Goal: Find specific page/section: Find specific page/section

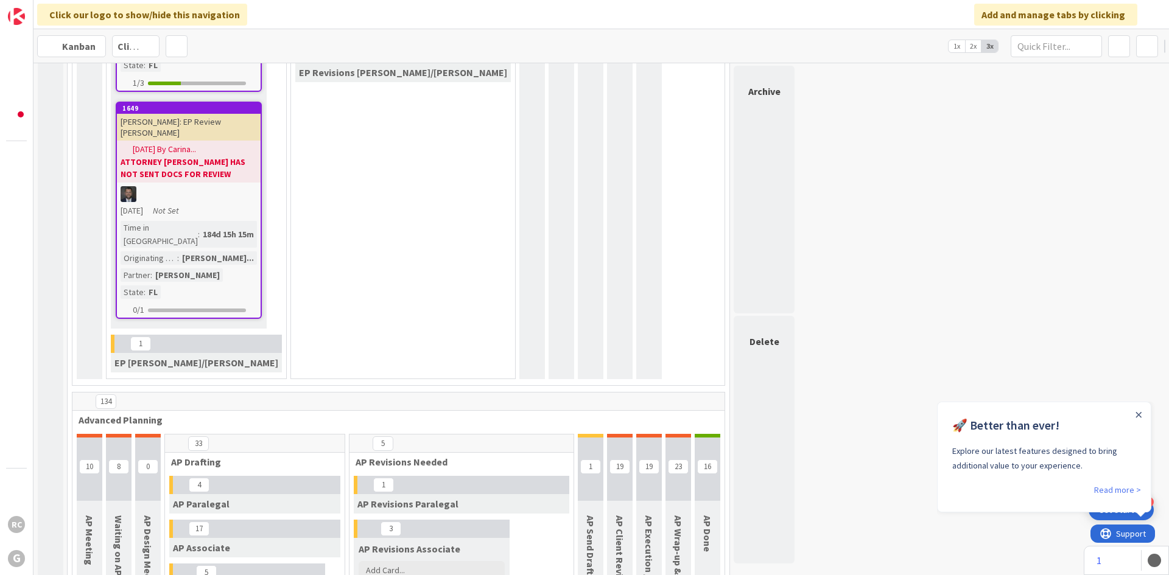
scroll to position [548, 0]
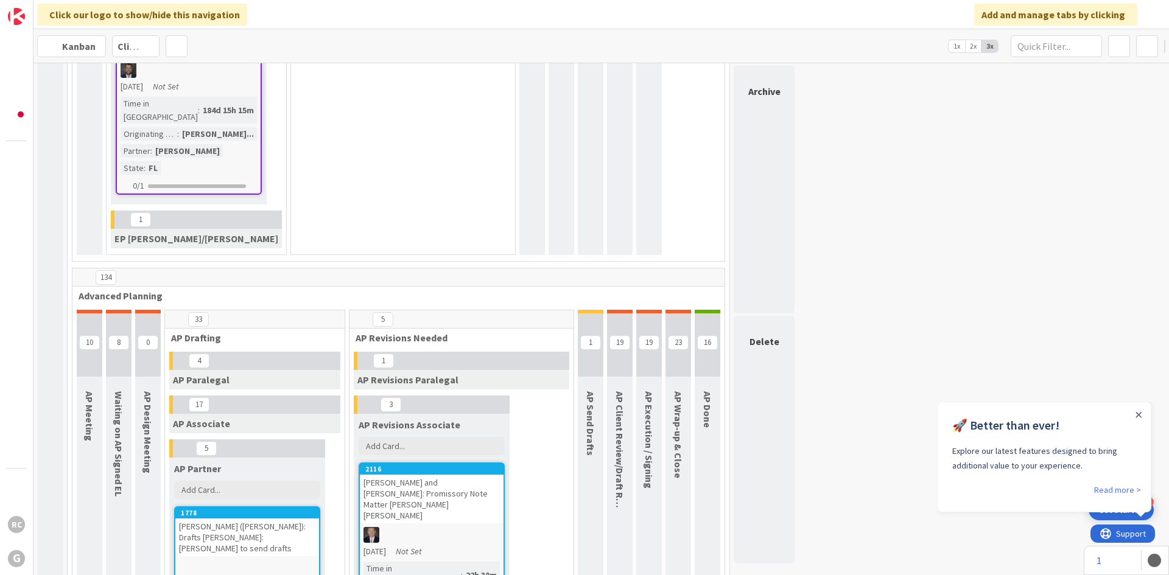
click at [238, 519] on div "[PERSON_NAME] ([PERSON_NAME]): Drafts [PERSON_NAME]: [PERSON_NAME] to send draf…" at bounding box center [247, 538] width 144 height 38
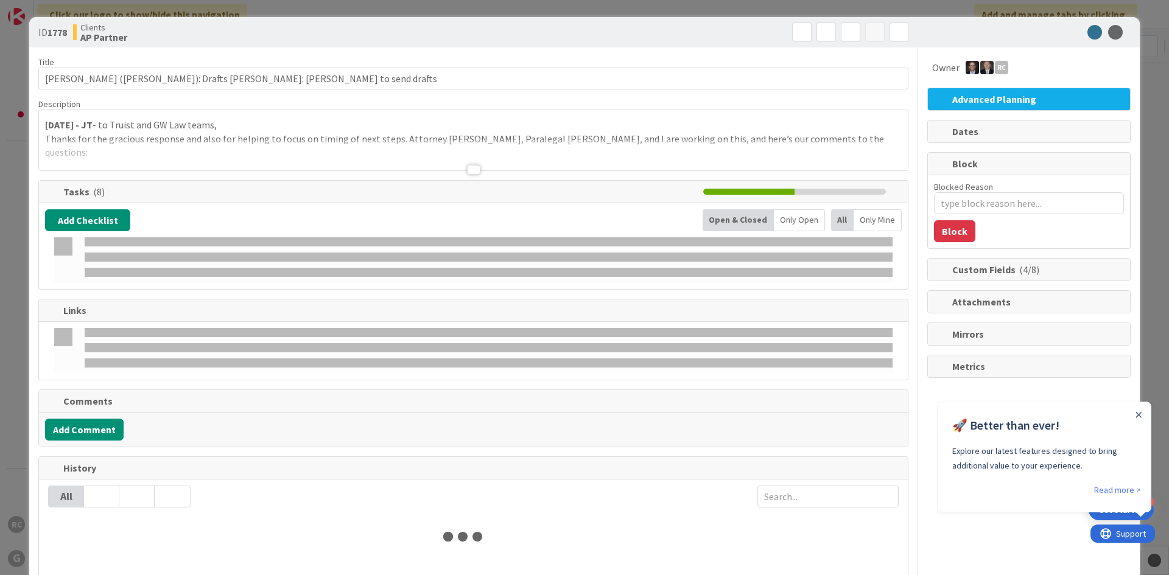
type textarea "x"
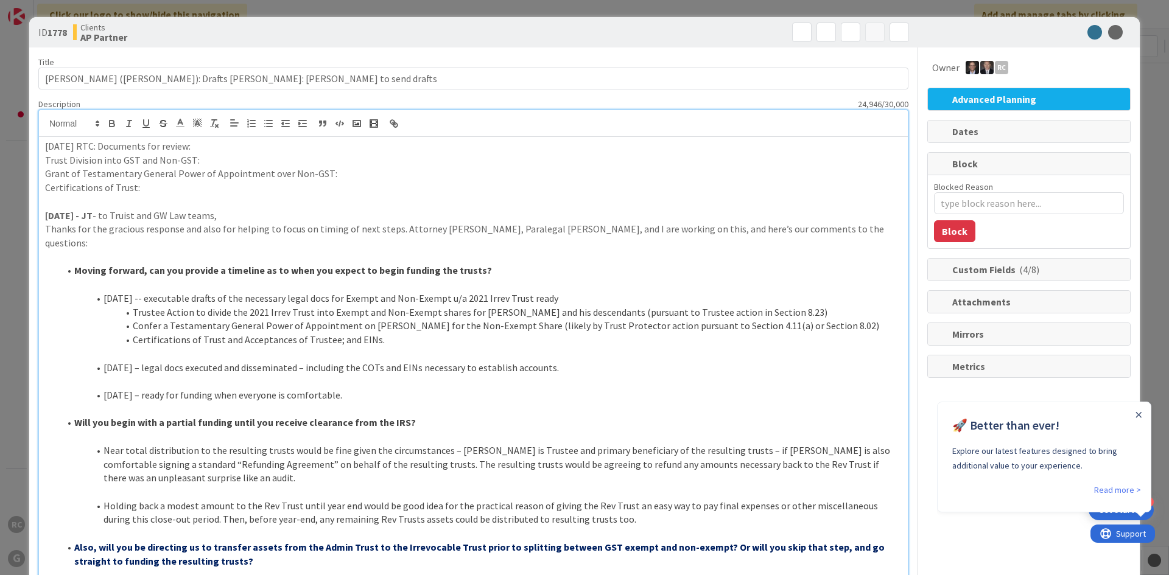
click at [216, 160] on p "Trust Division into GST and Non-GST:" at bounding box center [473, 160] width 857 height 14
click at [339, 174] on p "Grant of Testamentary General Power of Appointment over Non-GST:" at bounding box center [473, 174] width 857 height 14
click at [160, 191] on p "Certifications of Trust:" at bounding box center [473, 188] width 857 height 14
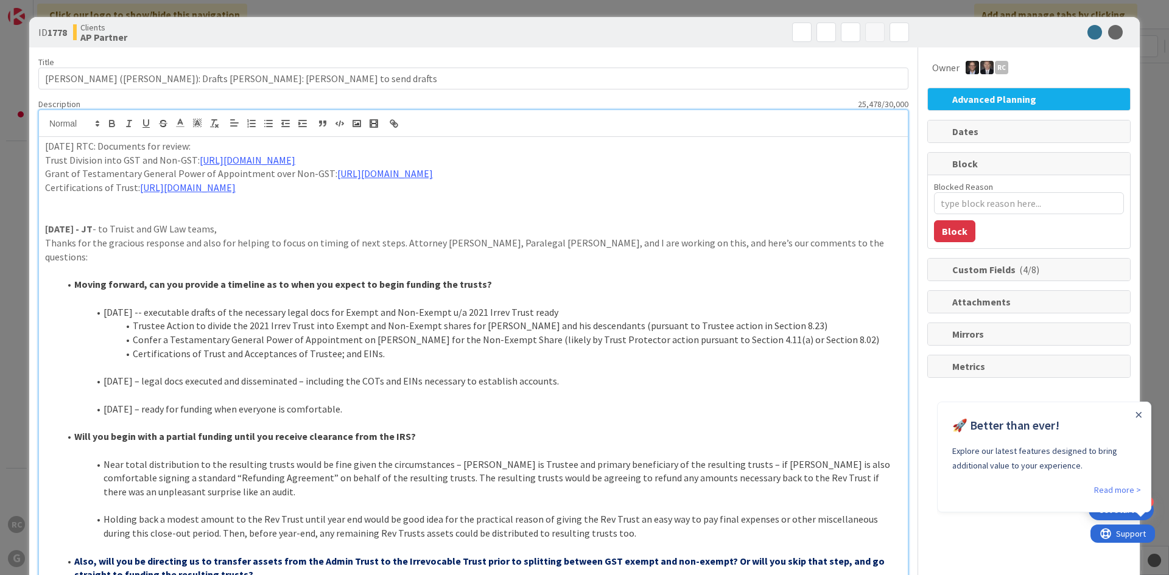
click at [60, 202] on p at bounding box center [473, 202] width 857 height 14
type textarea "x"
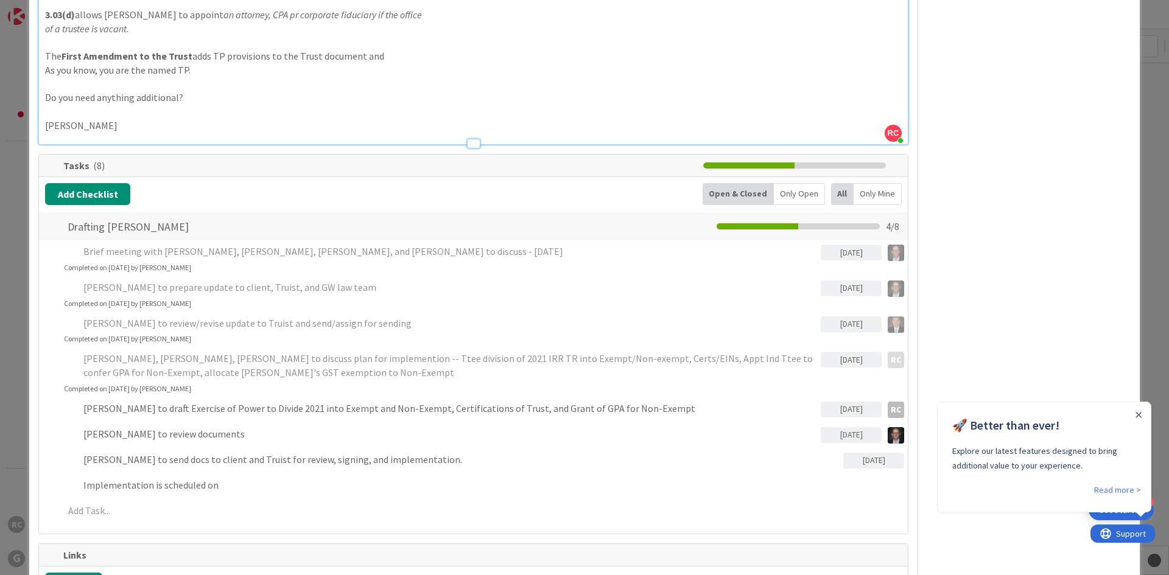
scroll to position [3391, 0]
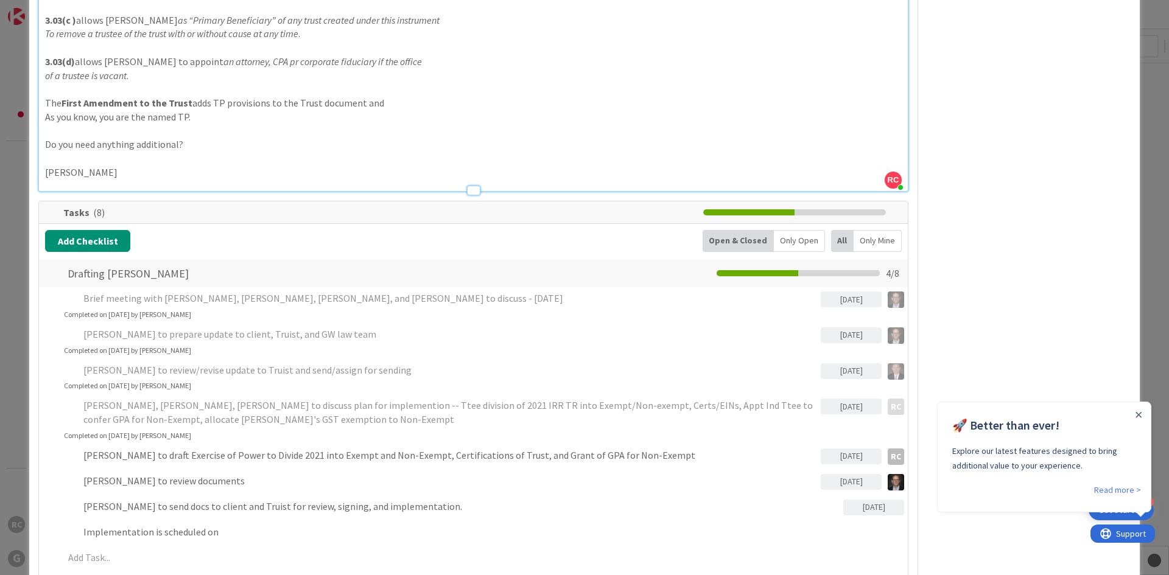
click at [325, 230] on div "Add Checklist Open & Closed Only Open All Only Mine" at bounding box center [473, 241] width 857 height 22
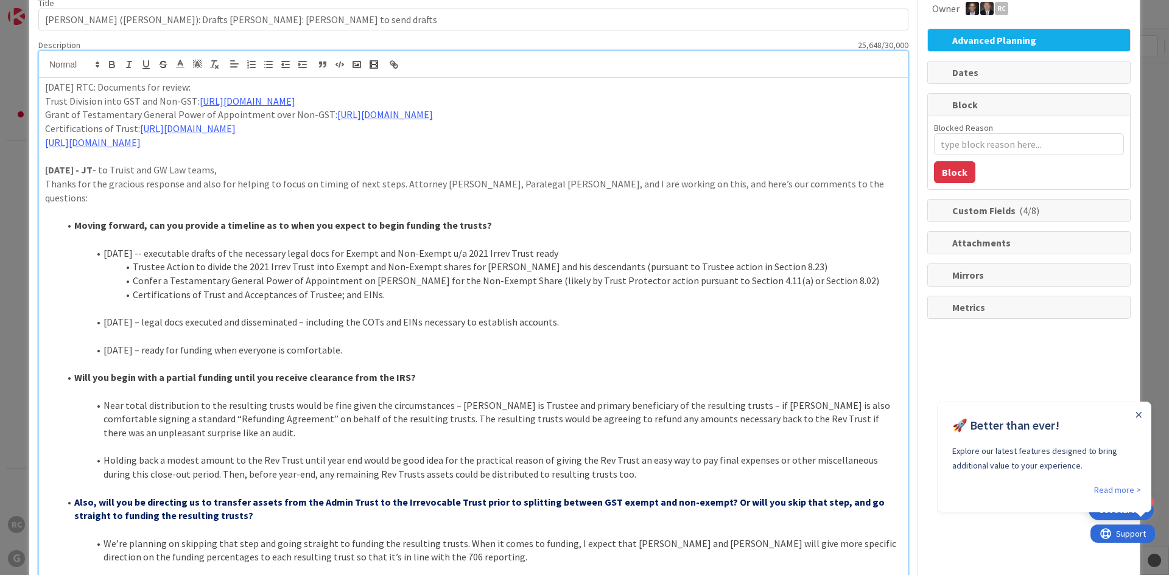
scroll to position [0, 0]
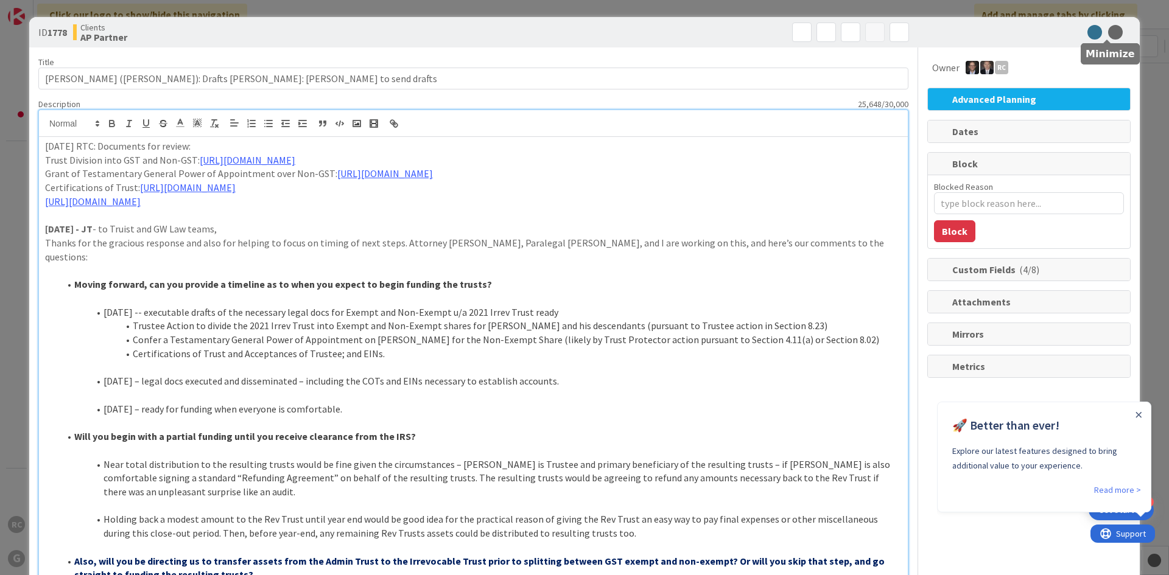
click at [1110, 29] on icon at bounding box center [1115, 32] width 15 height 15
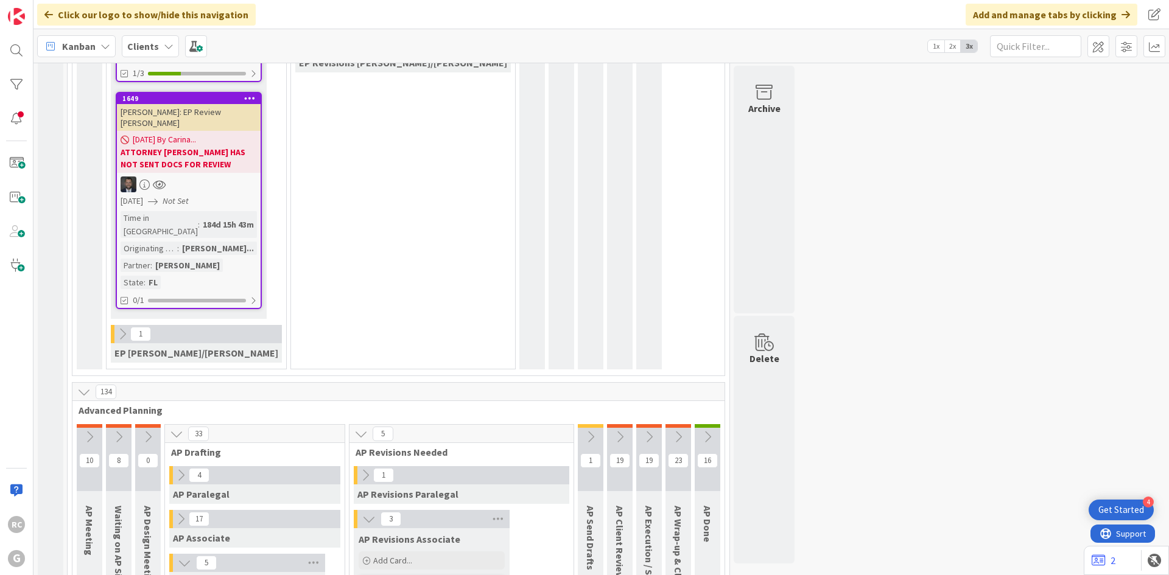
scroll to position [670, 0]
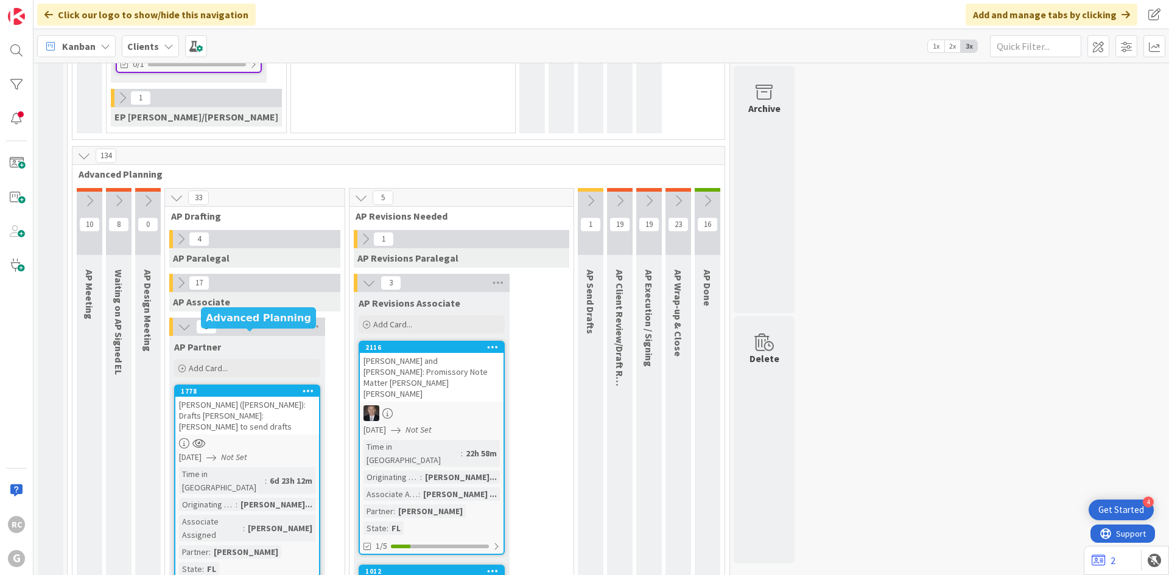
click at [244, 387] on div "1778" at bounding box center [250, 391] width 138 height 9
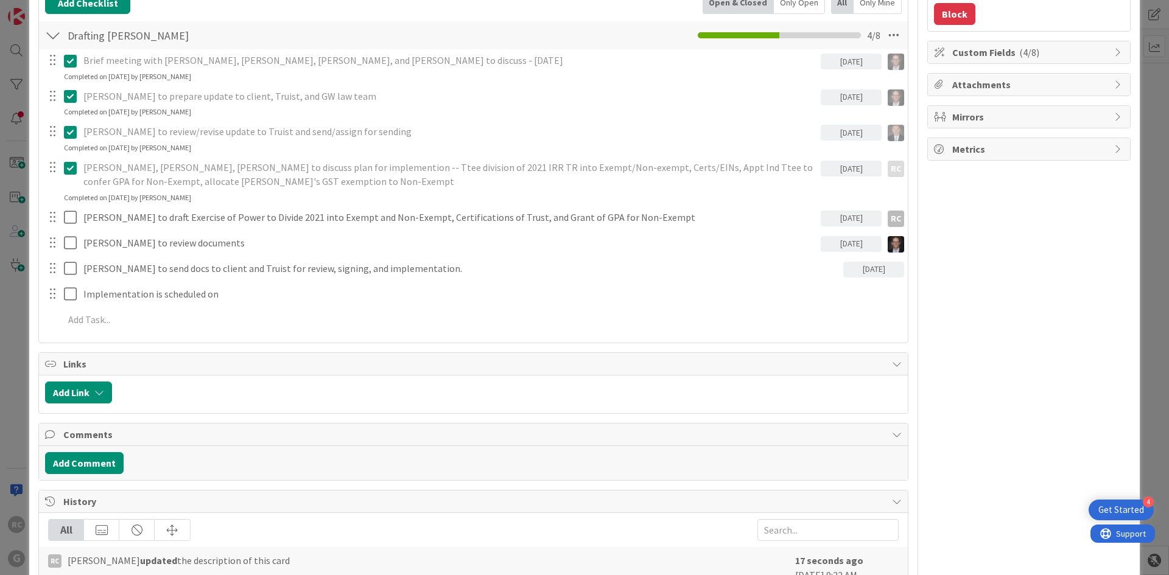
scroll to position [244, 0]
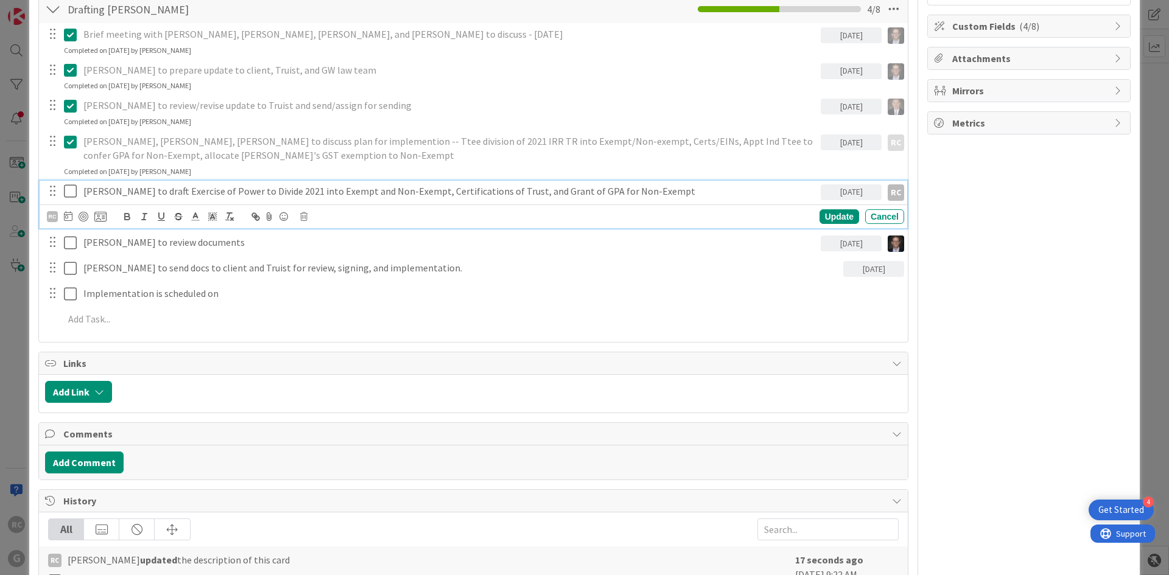
click at [71, 189] on icon at bounding box center [70, 191] width 13 height 15
type textarea "x"
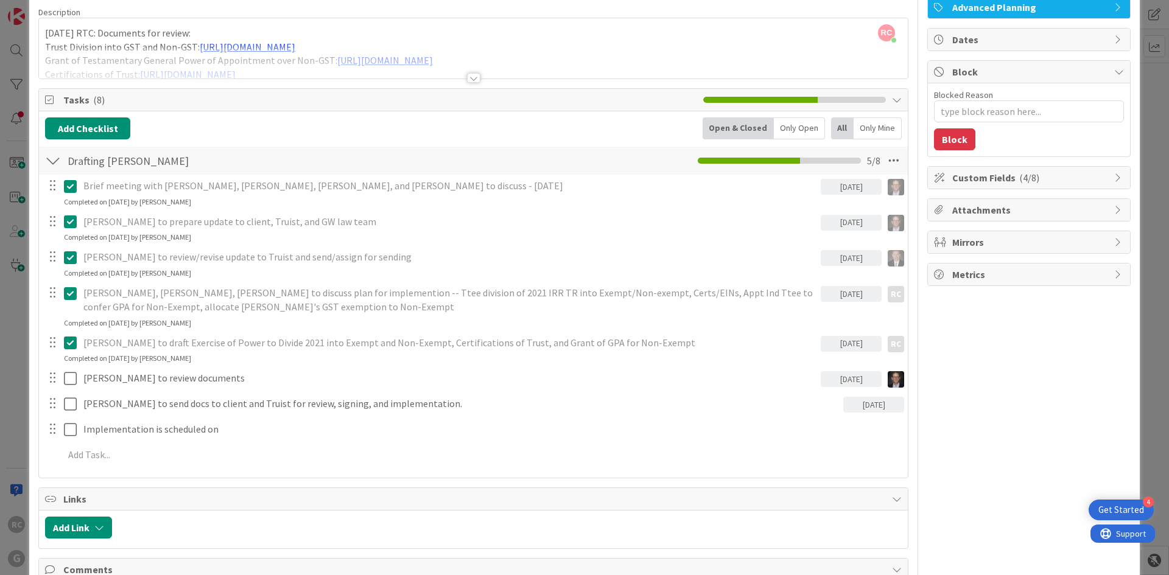
scroll to position [0, 0]
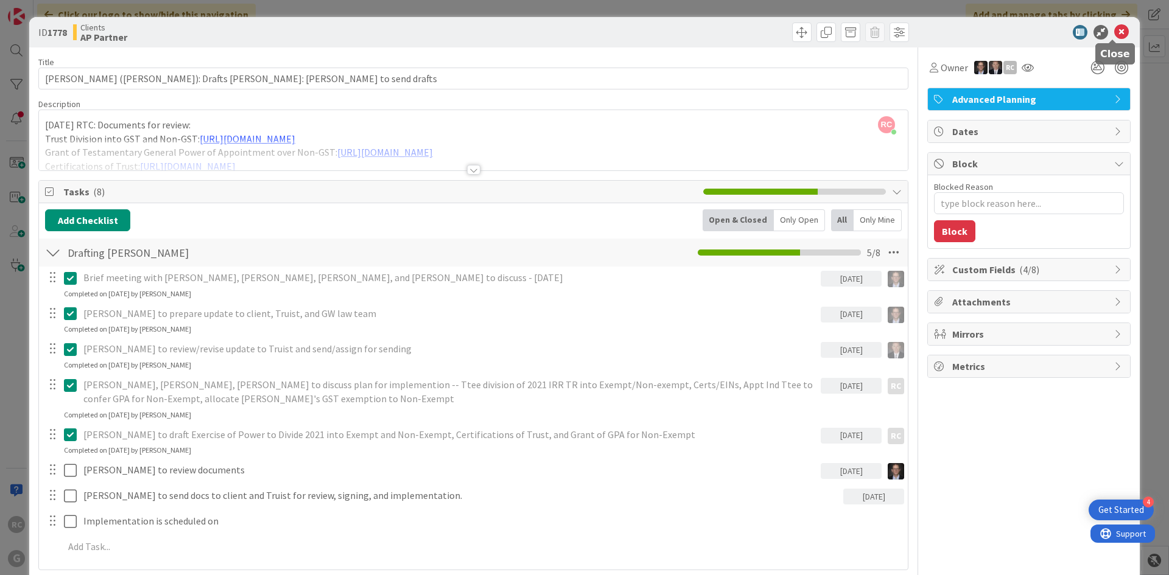
click at [1114, 29] on icon at bounding box center [1121, 32] width 15 height 15
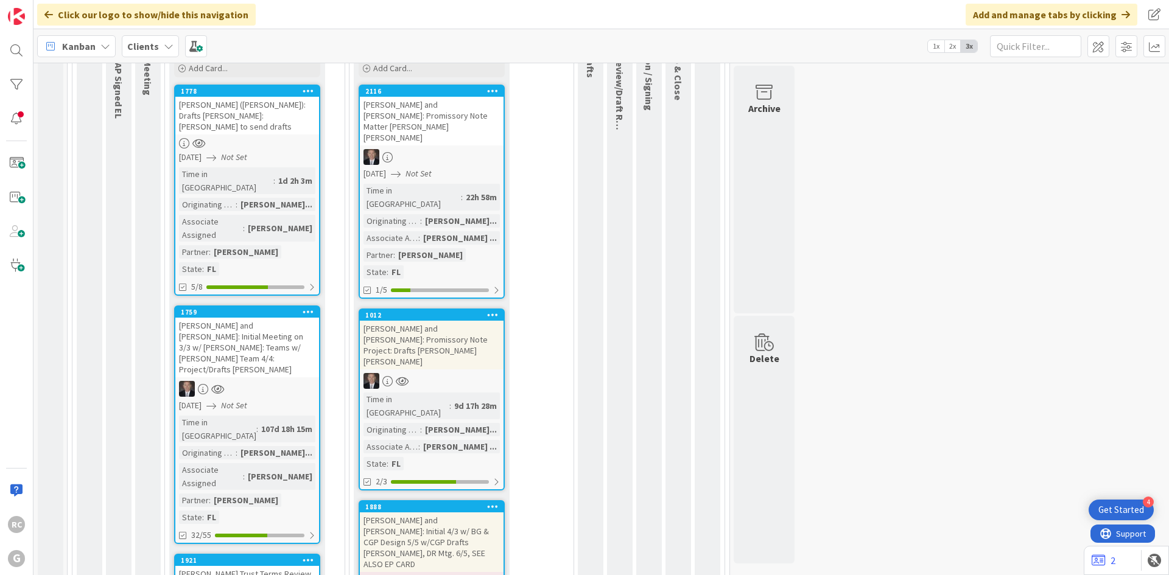
scroll to position [792, 0]
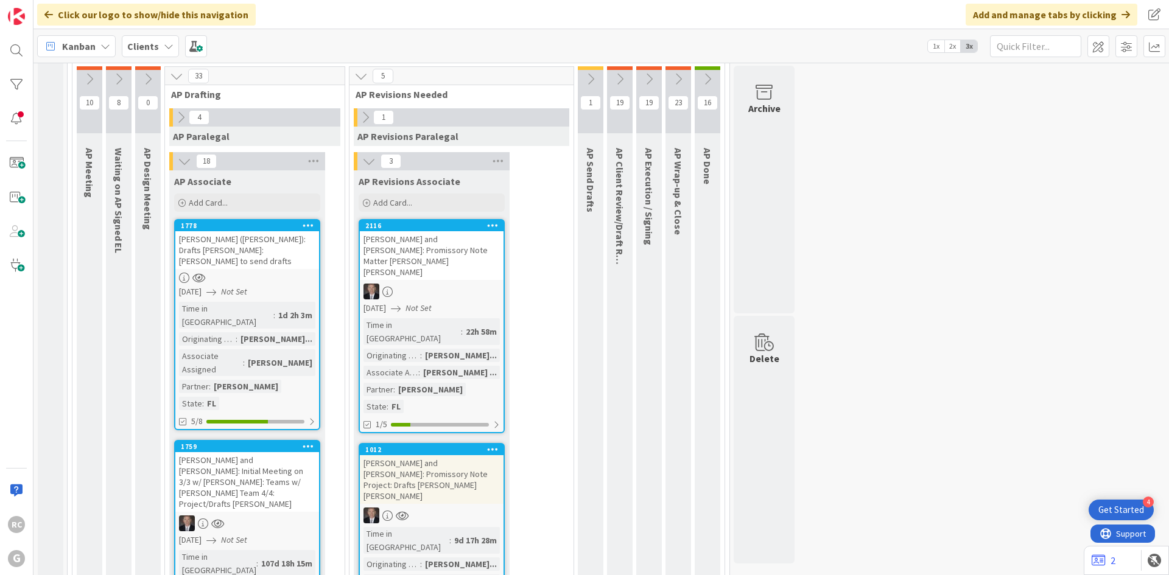
click at [182, 155] on icon at bounding box center [184, 161] width 13 height 13
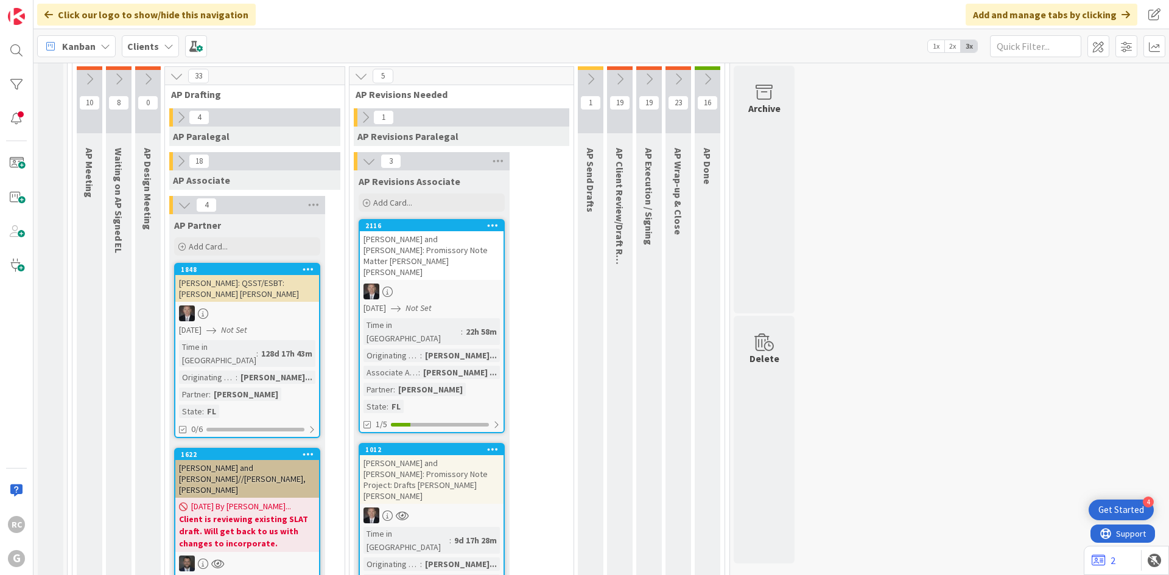
click at [362, 155] on icon at bounding box center [368, 161] width 13 height 13
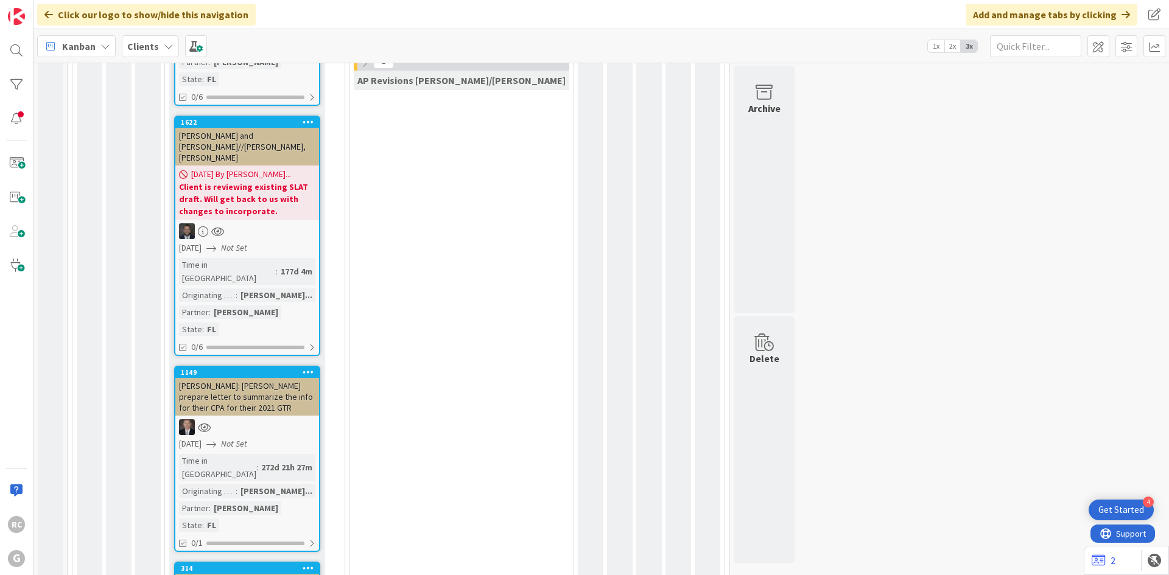
scroll to position [994, 0]
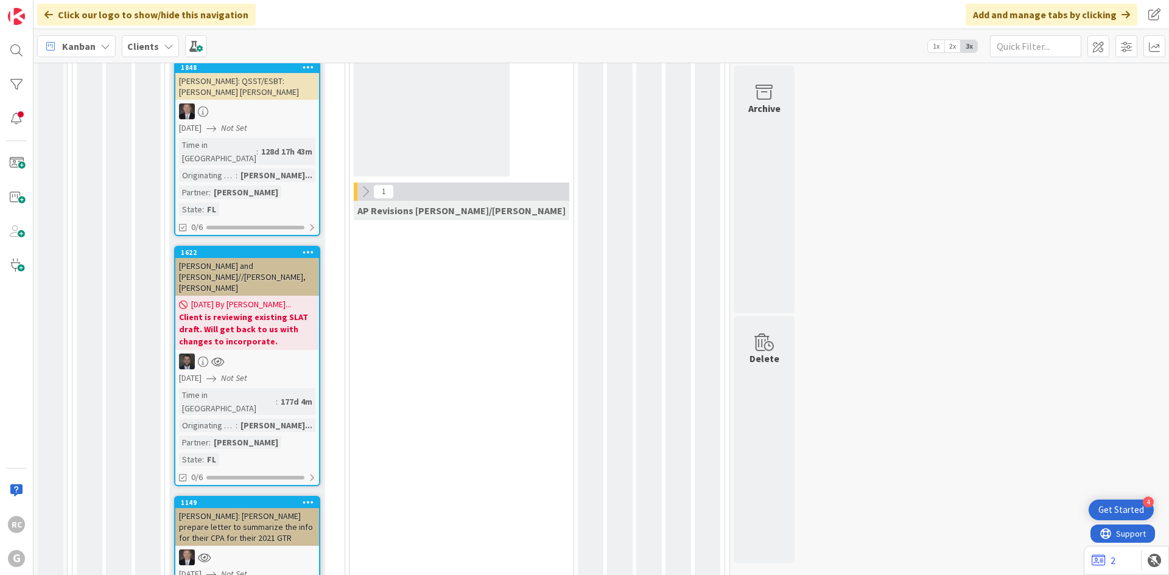
click at [146, 42] on b "Clients" at bounding box center [143, 46] width 32 height 12
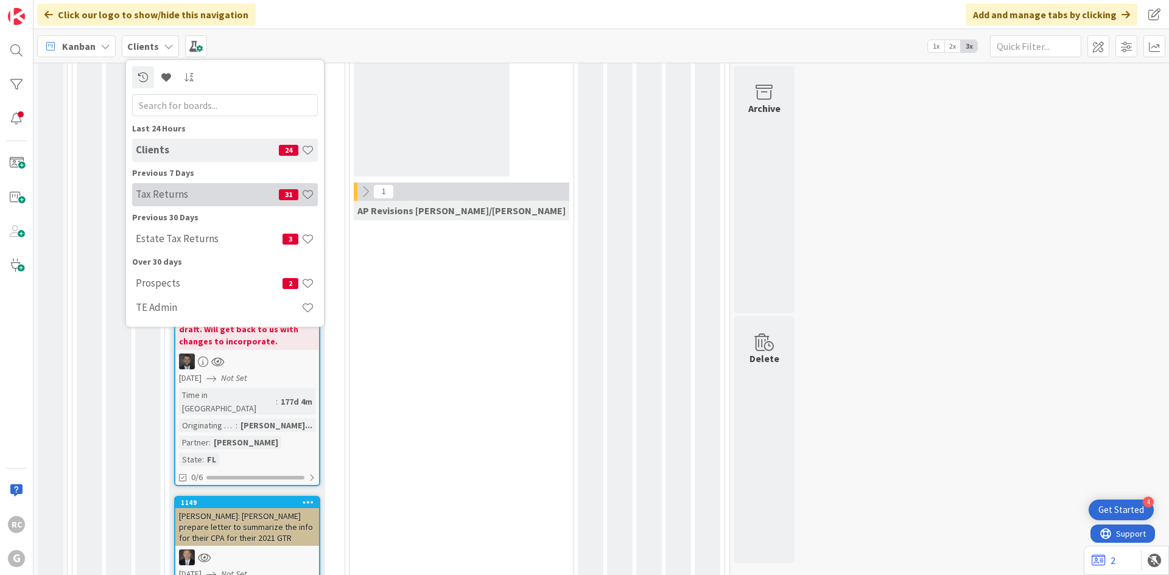
click at [170, 188] on h4 "Tax Returns" at bounding box center [207, 194] width 143 height 12
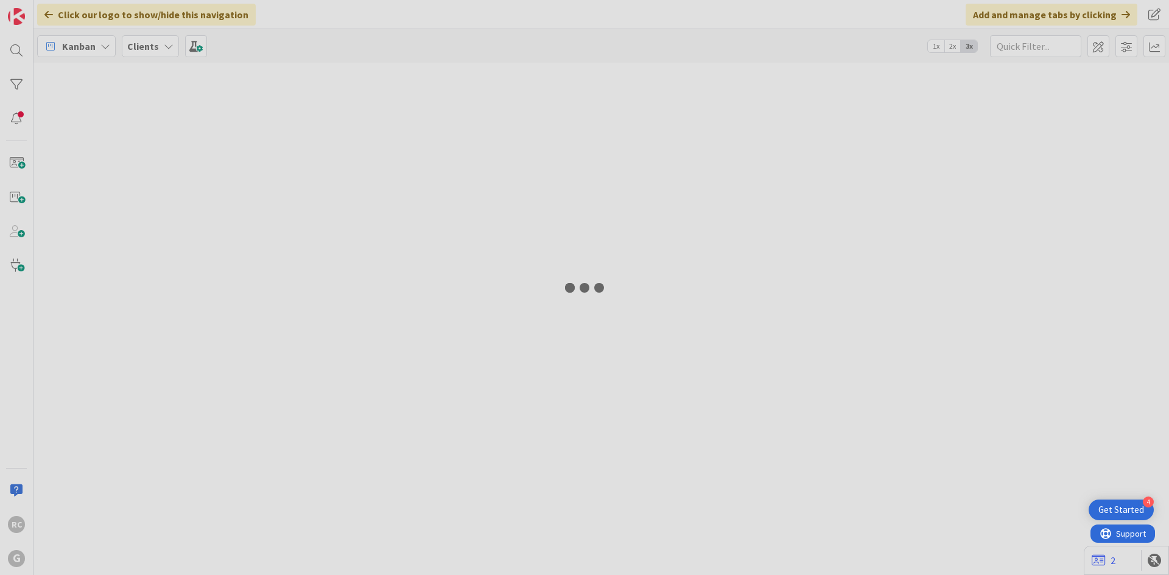
type input "slepian"
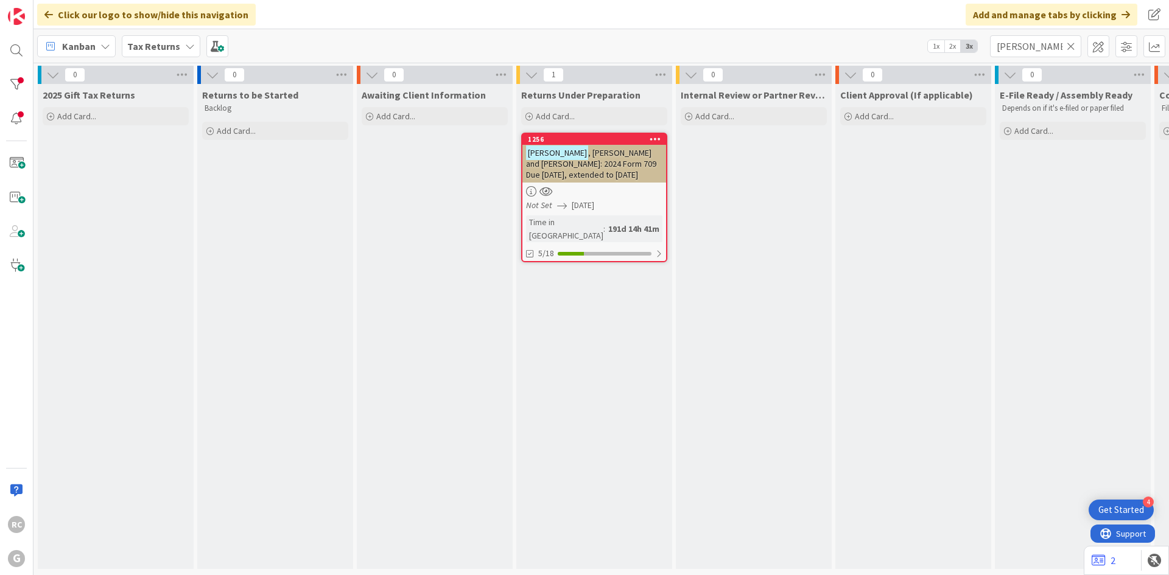
click at [1073, 41] on icon at bounding box center [1071, 46] width 9 height 11
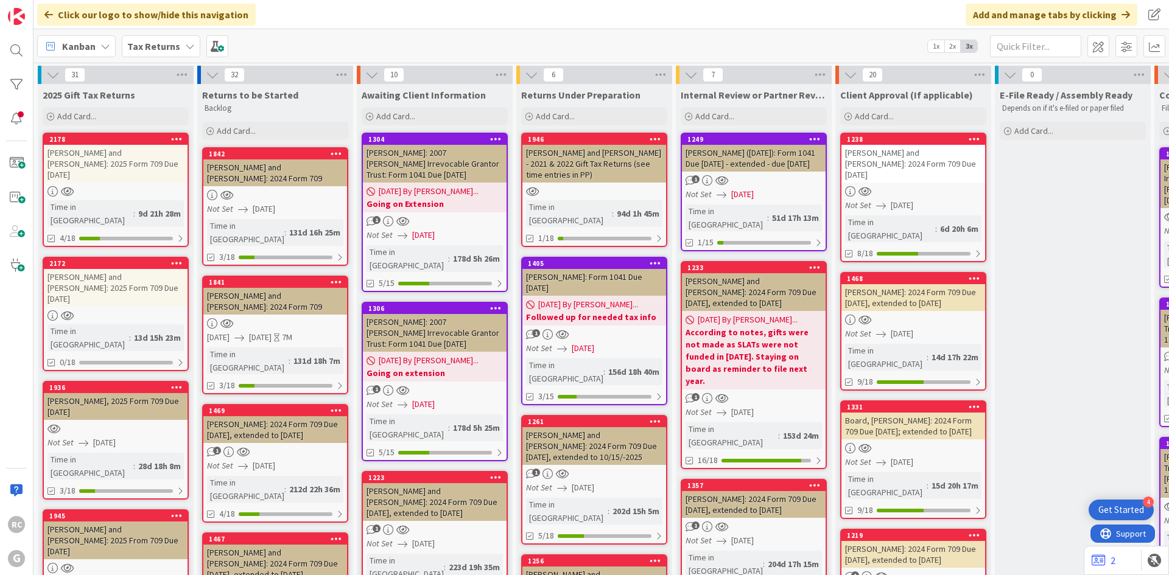
click at [740, 159] on div "Perry ILIT (12/20/2002): Form 1041 Due 4/15/2025 - extended - due 9-30-25" at bounding box center [754, 158] width 144 height 27
type textarea "x"
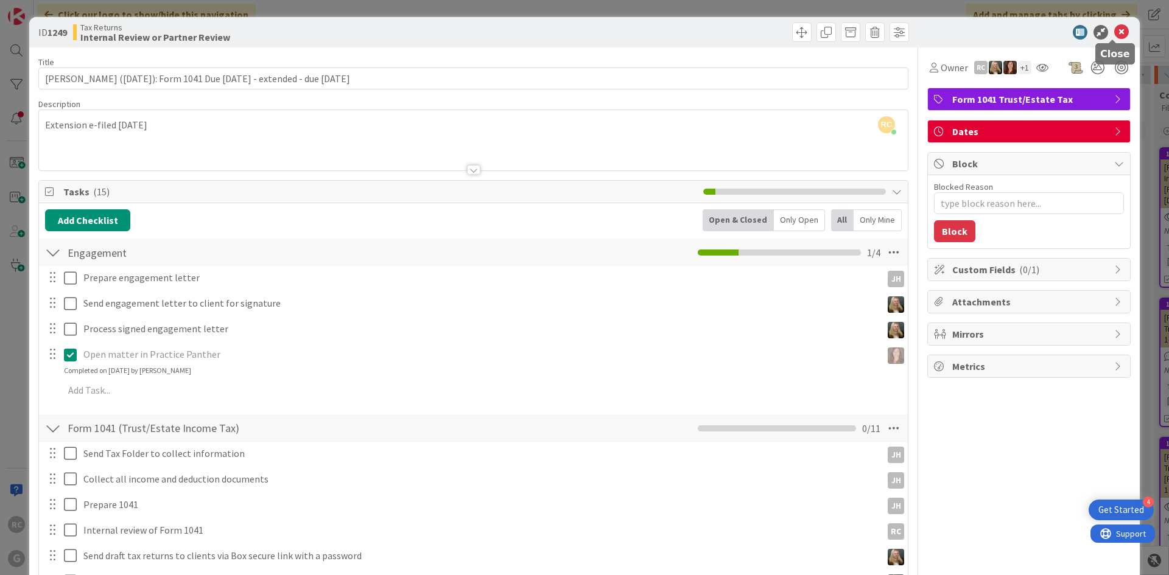
click at [1114, 31] on icon at bounding box center [1121, 32] width 15 height 15
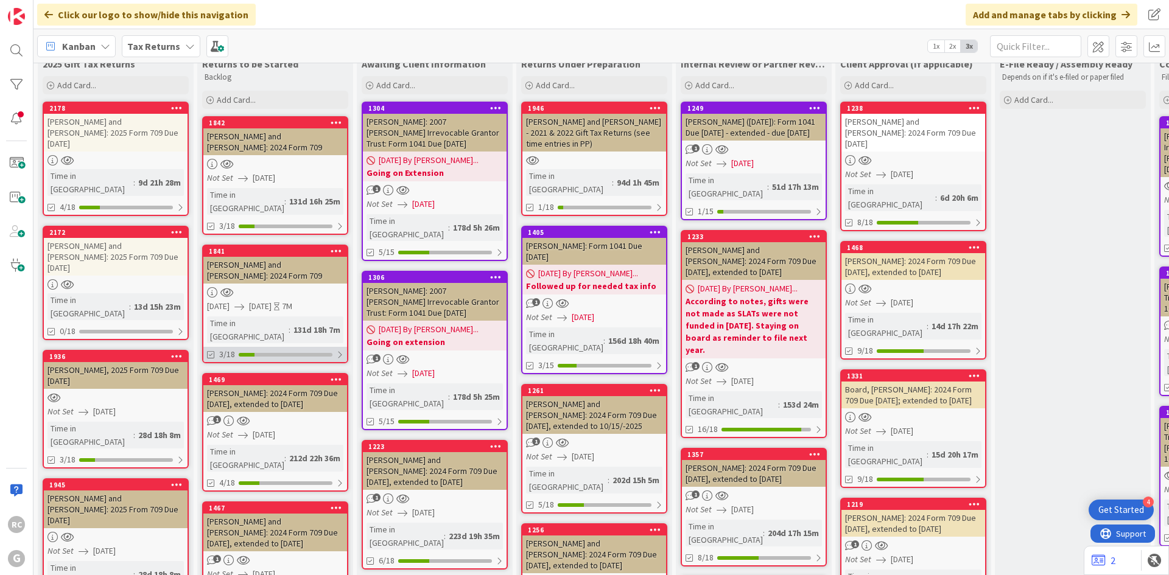
scroll to position [61, 0]
